Goal: Use online tool/utility: Utilize a website feature to perform a specific function

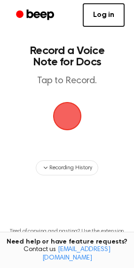
click at [69, 121] on span "button" at bounding box center [67, 116] width 26 height 26
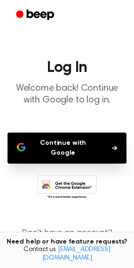
scroll to position [20, 0]
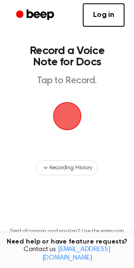
click at [62, 125] on span "button" at bounding box center [67, 116] width 31 height 31
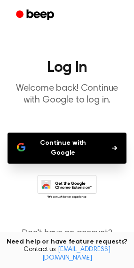
scroll to position [20, 0]
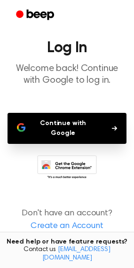
click at [64, 128] on button "Continue with Google" at bounding box center [67, 128] width 119 height 31
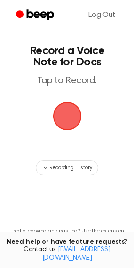
click at [64, 125] on span "button" at bounding box center [66, 116] width 35 height 35
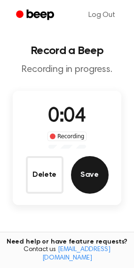
click at [83, 173] on button "Save" at bounding box center [90, 175] width 38 height 38
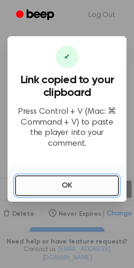
click at [40, 181] on button "OK" at bounding box center [67, 186] width 104 height 21
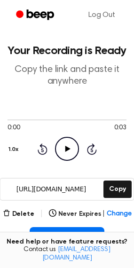
click at [68, 151] on icon "Play Audio" at bounding box center [67, 149] width 24 height 24
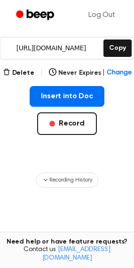
scroll to position [94, 0]
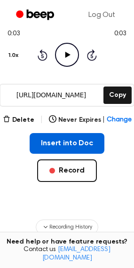
click at [69, 144] on button "Insert into Doc" at bounding box center [67, 143] width 75 height 21
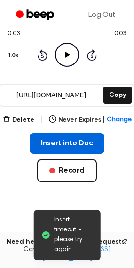
click at [59, 145] on button "Insert into Doc" at bounding box center [67, 143] width 75 height 21
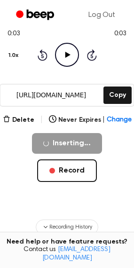
scroll to position [0, 0]
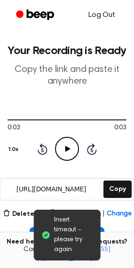
click at [97, 19] on link "Log Out" at bounding box center [102, 15] width 46 height 23
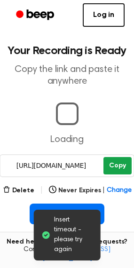
click at [112, 169] on button "Copy" at bounding box center [118, 165] width 28 height 17
